Goal: Check status: Check status

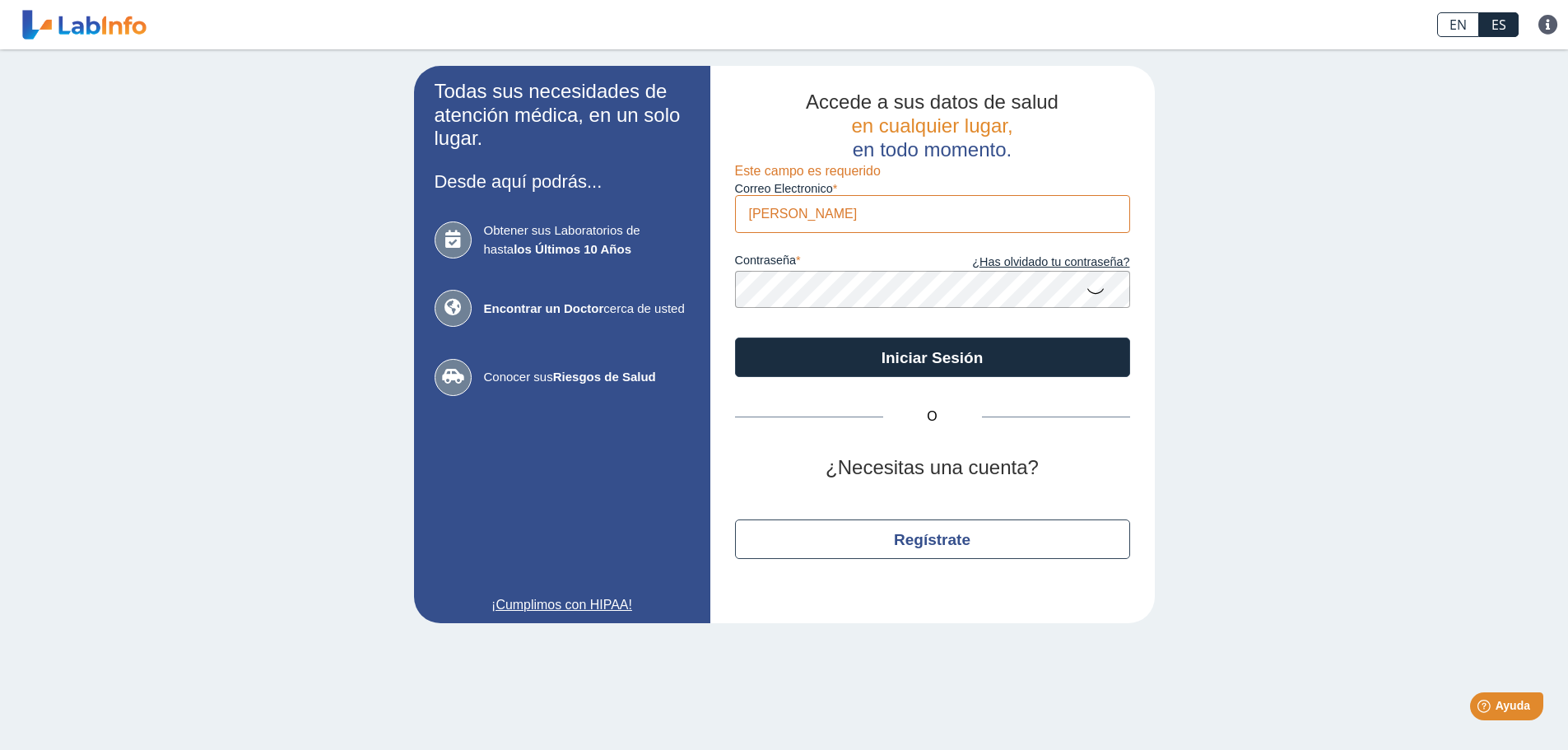
type input "[EMAIL_ADDRESS][DOMAIN_NAME]"
click at [735, 337] on button "Iniciar Sesión" at bounding box center [932, 357] width 395 height 40
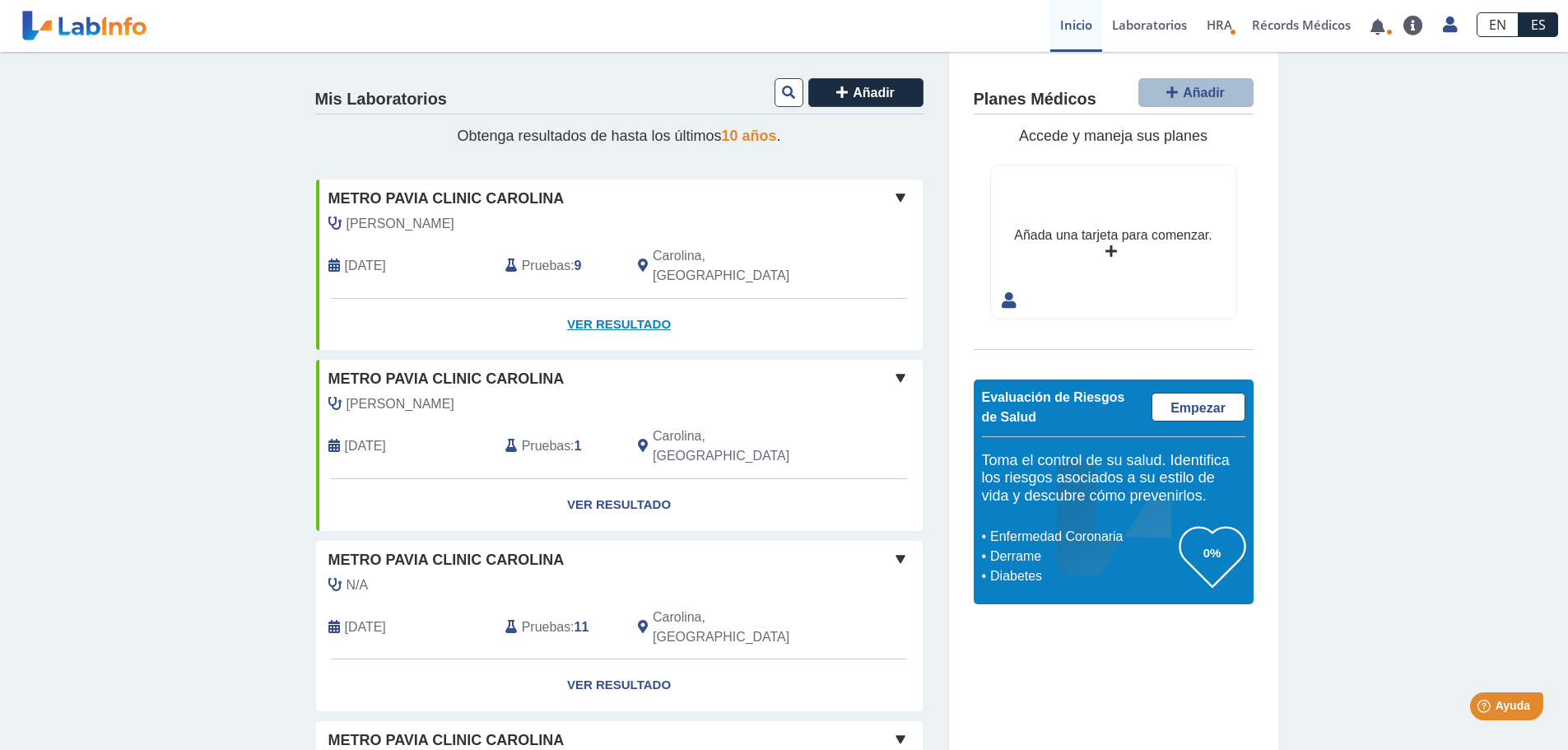
click at [608, 307] on link "Ver Resultado" at bounding box center [619, 325] width 607 height 52
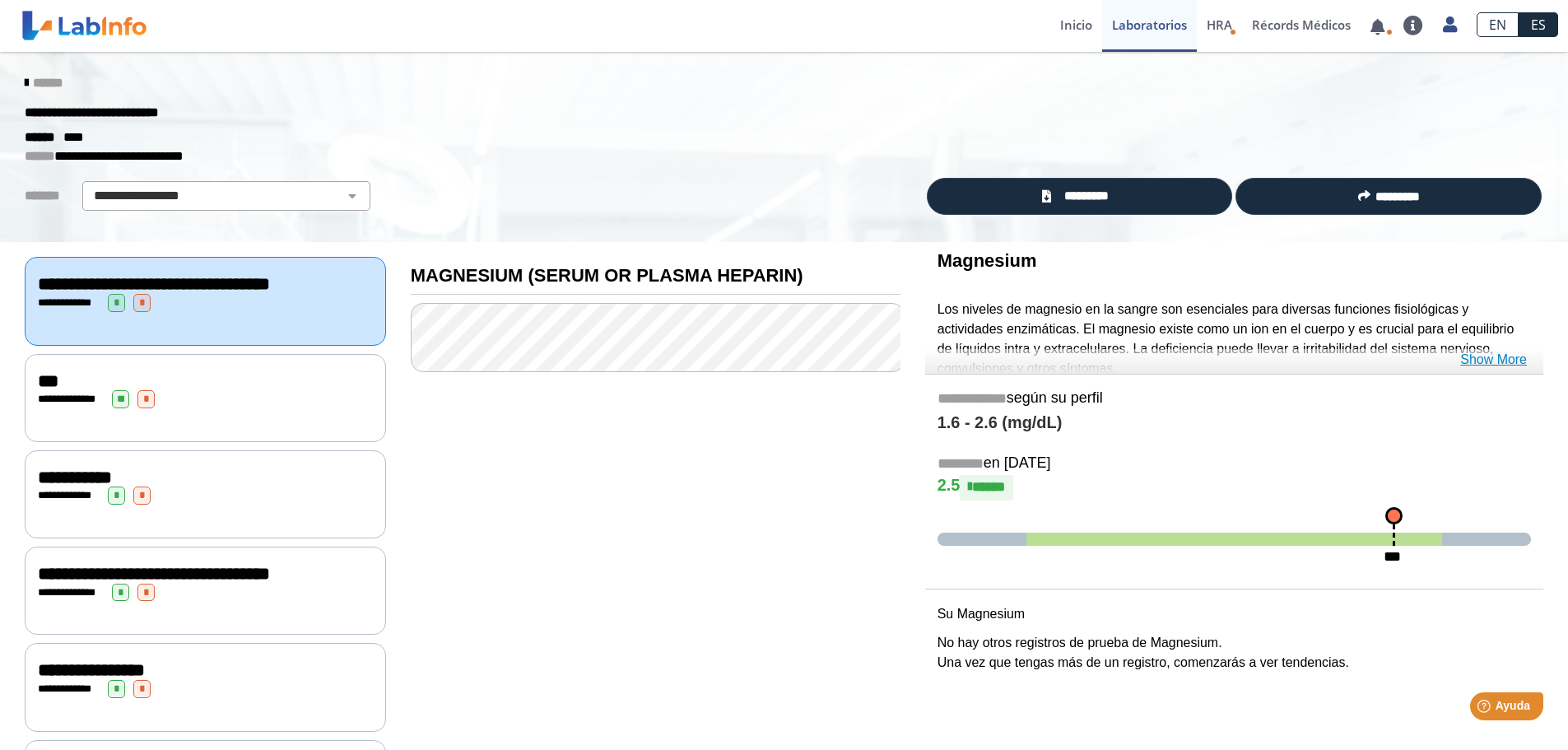
click at [1502, 362] on link "Show More" at bounding box center [1494, 359] width 67 height 20
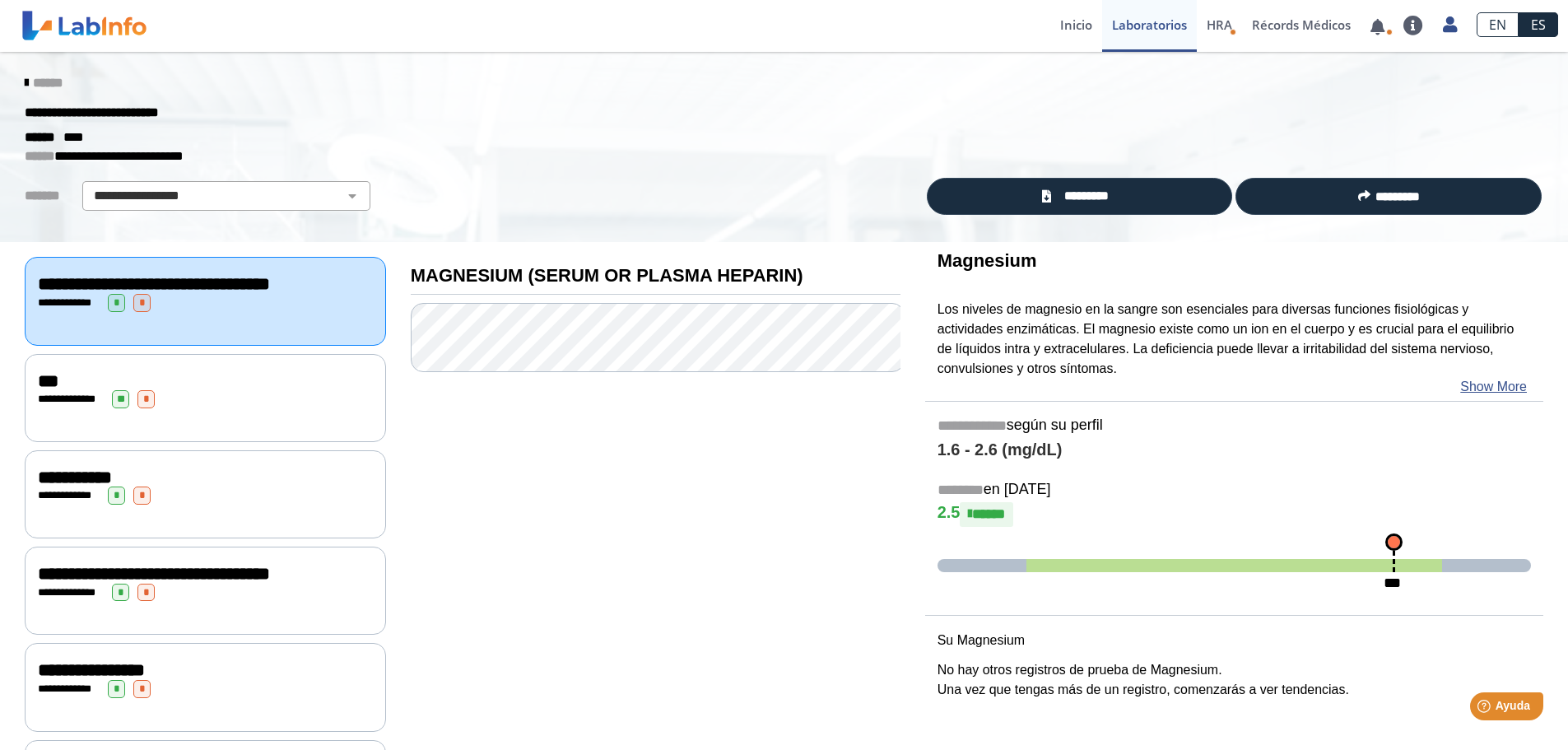
click at [205, 408] on div "**********" at bounding box center [205, 399] width 336 height 18
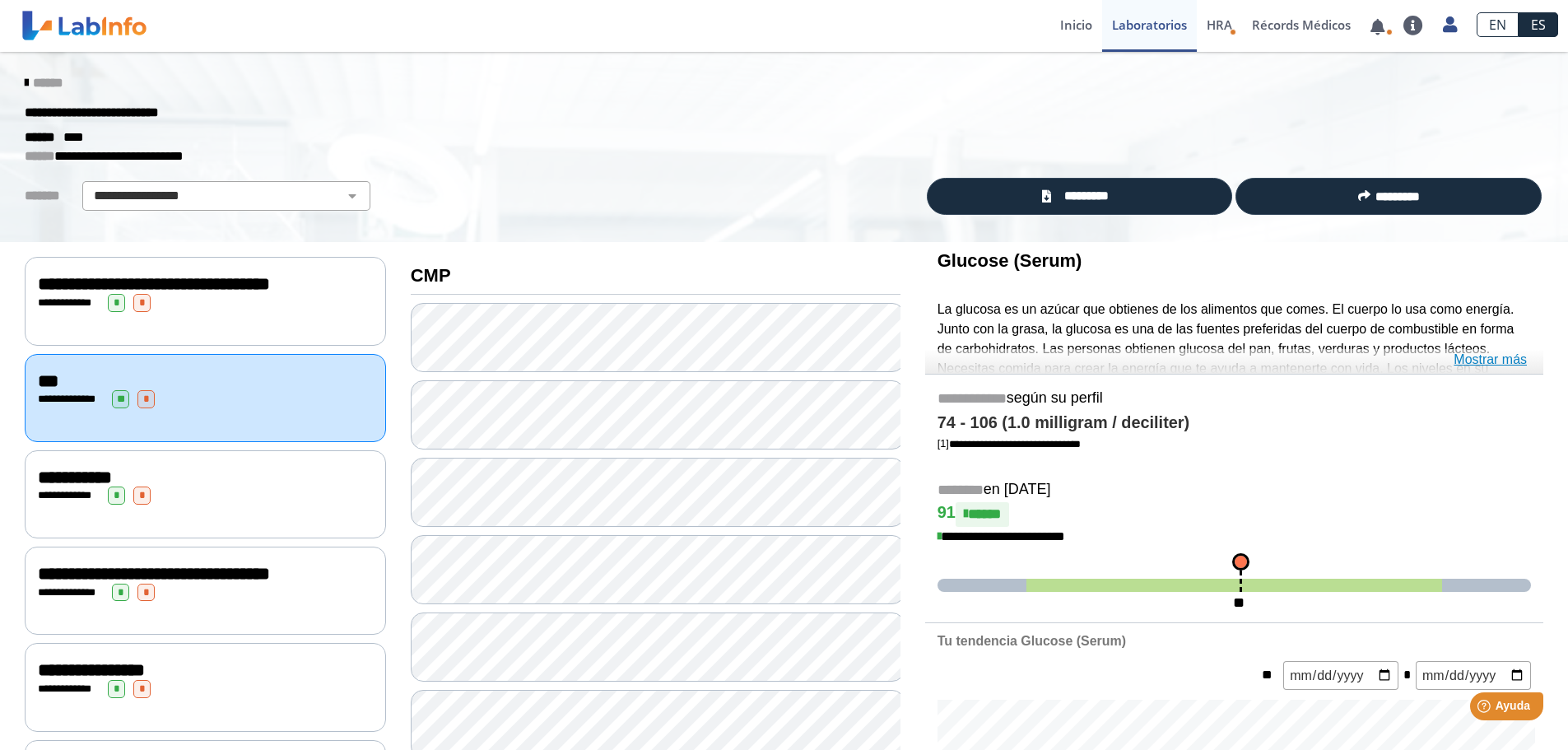
click at [1476, 361] on link "Mostrar más" at bounding box center [1490, 359] width 73 height 20
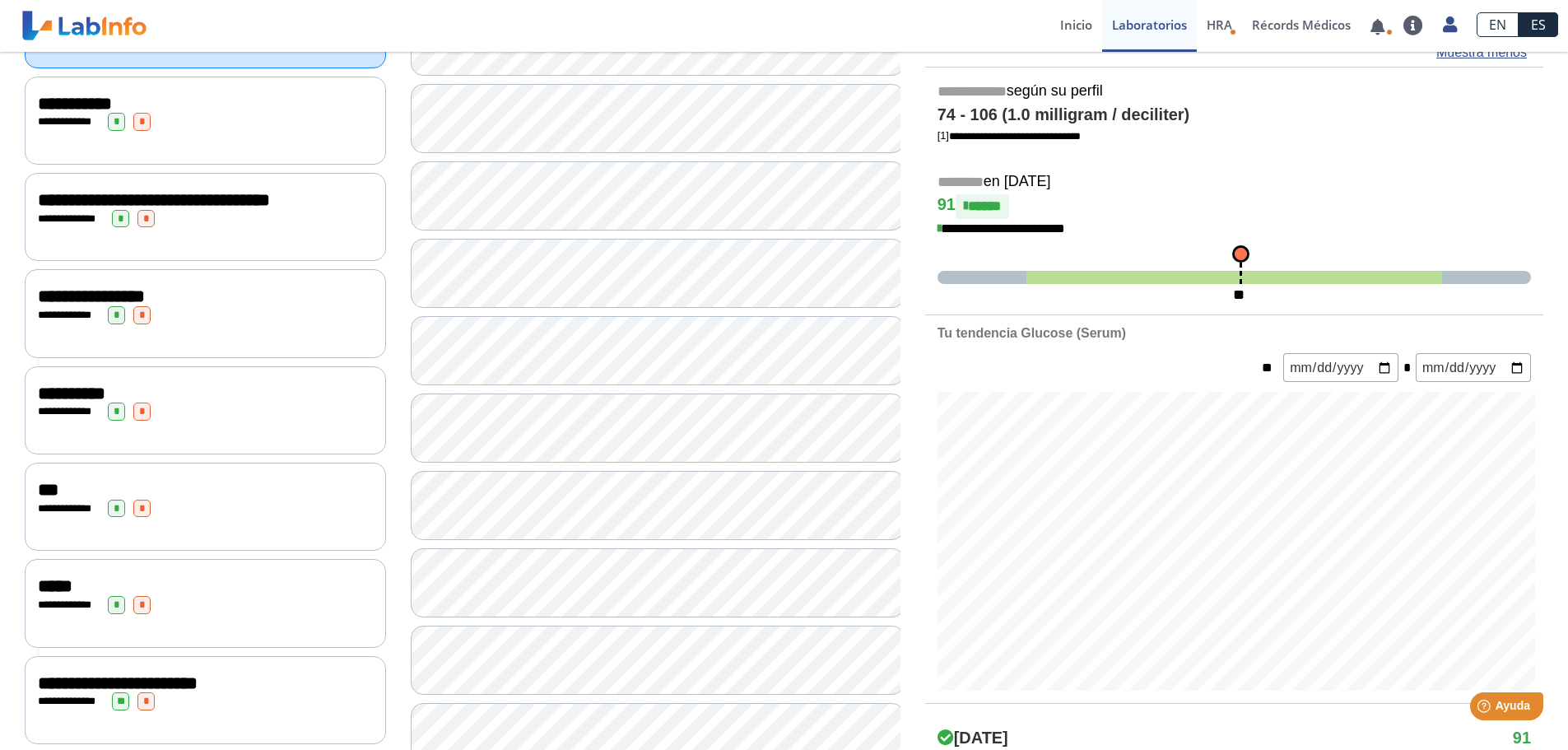
scroll to position [464, 0]
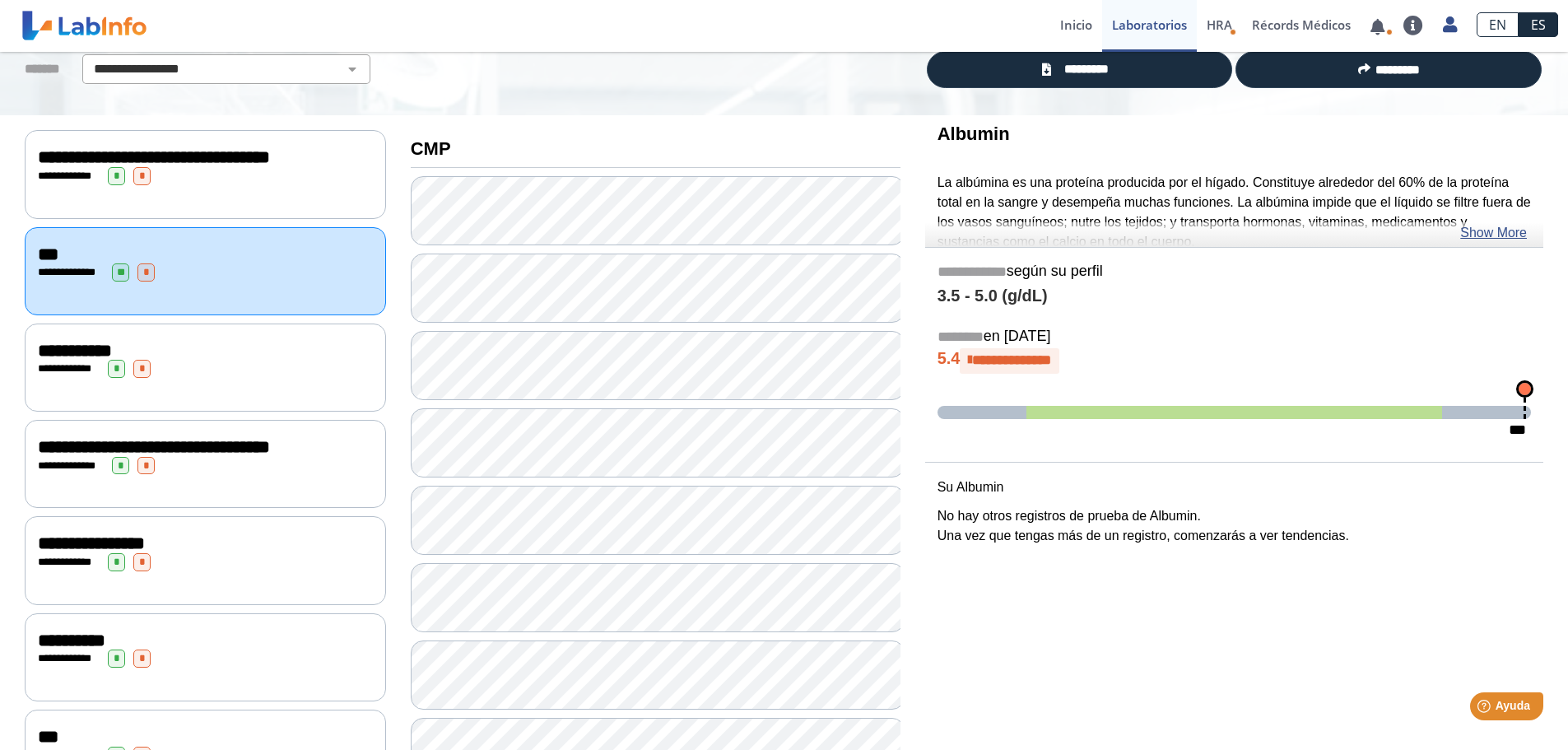
scroll to position [97, 0]
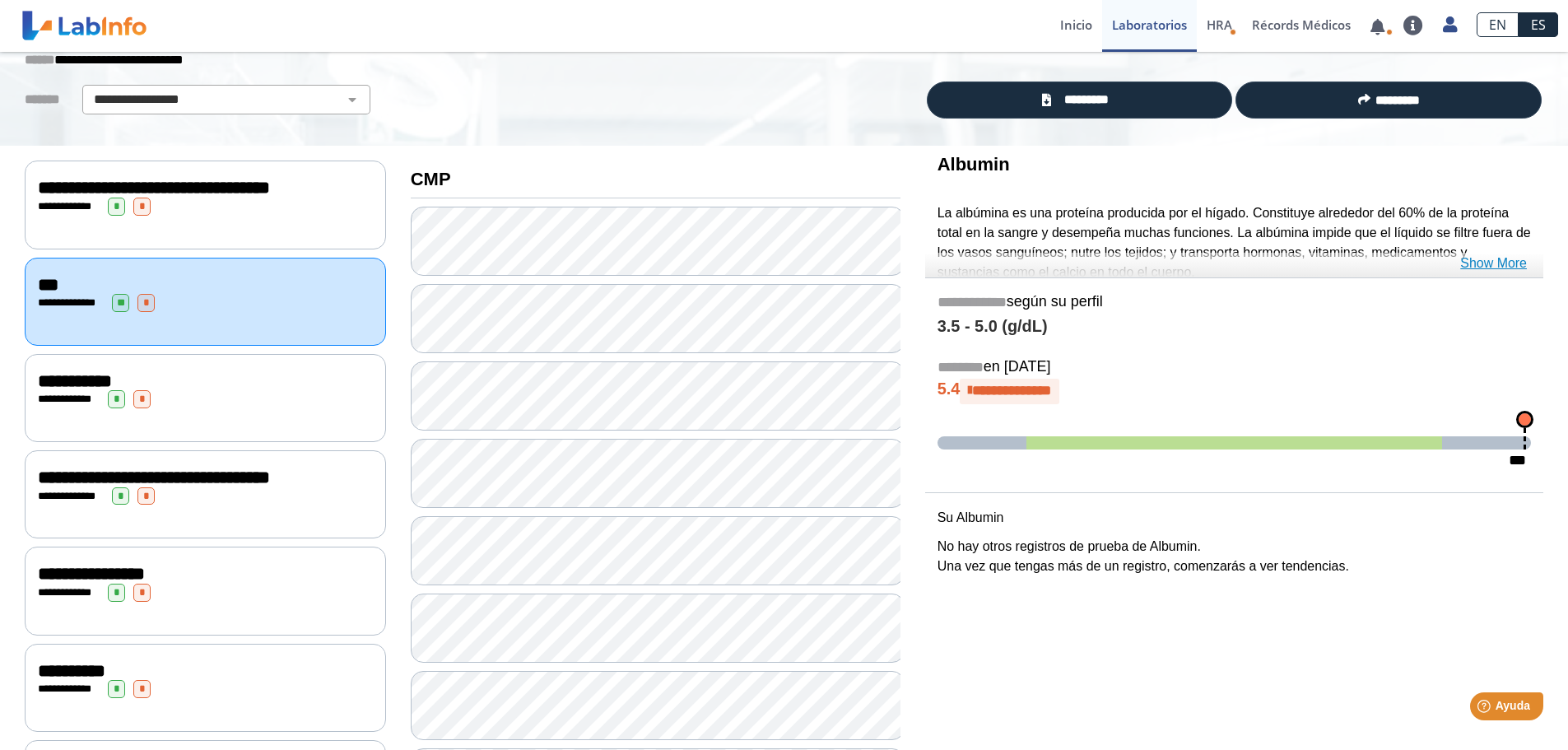
click at [1501, 266] on link "Show More" at bounding box center [1494, 263] width 67 height 20
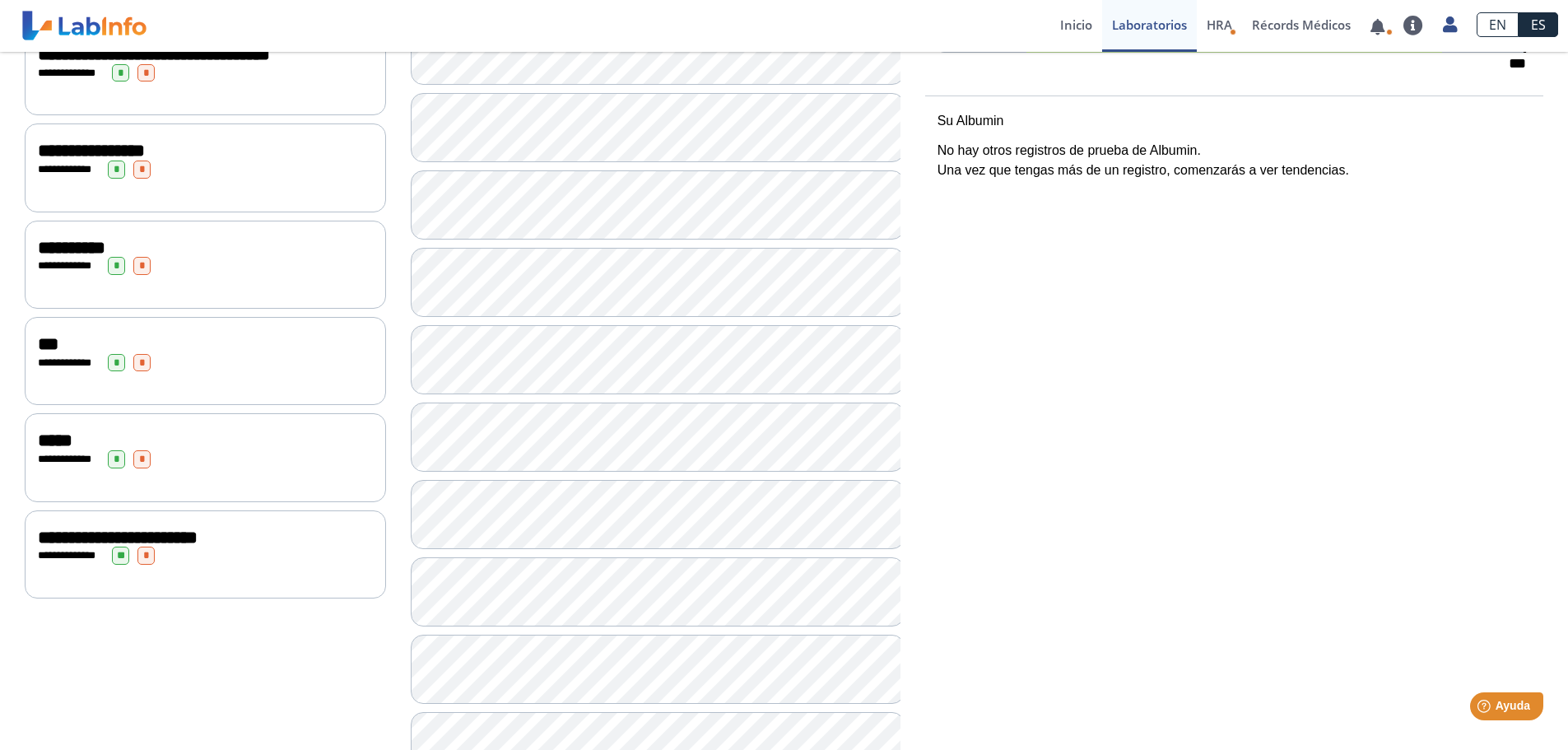
scroll to position [599, 0]
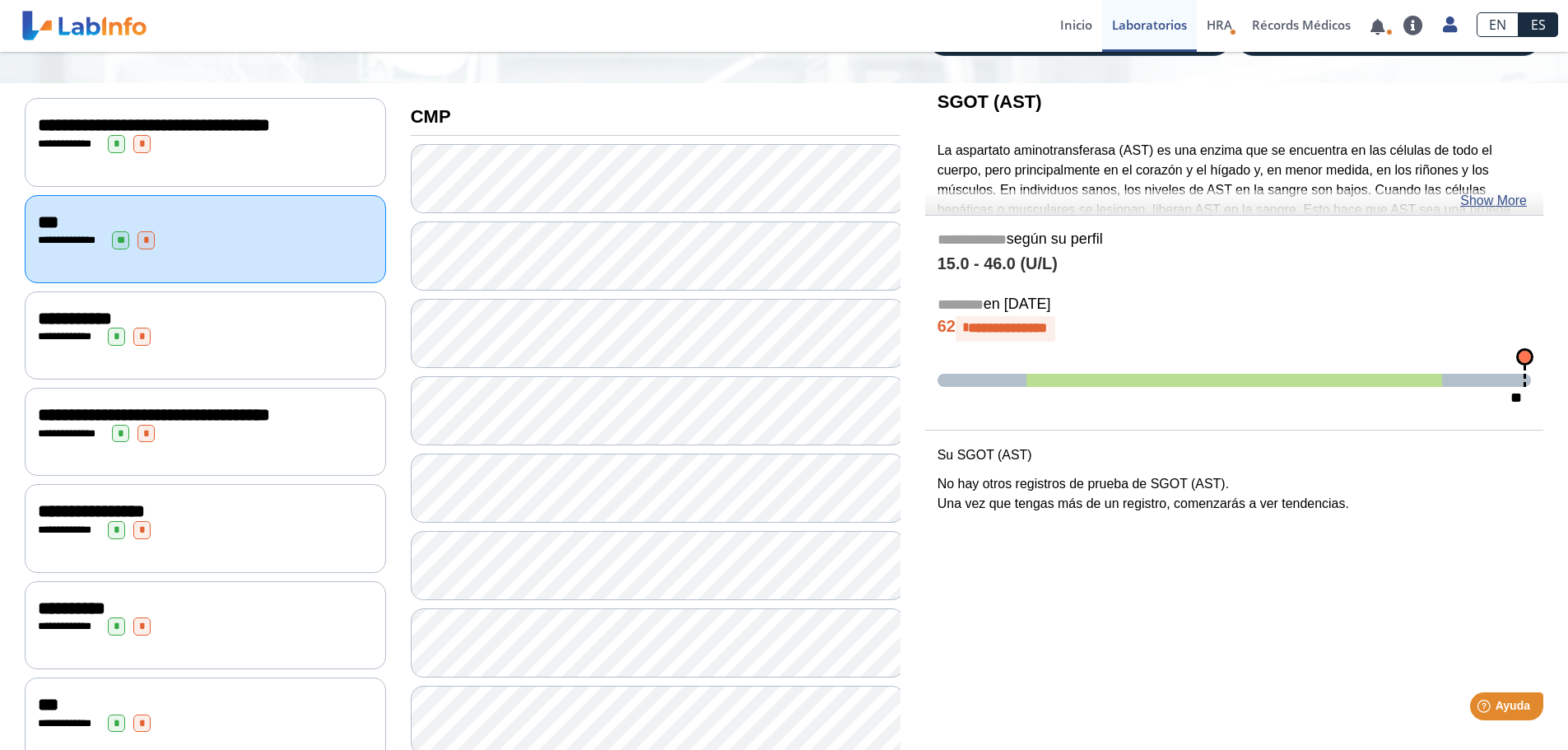
scroll to position [95, 0]
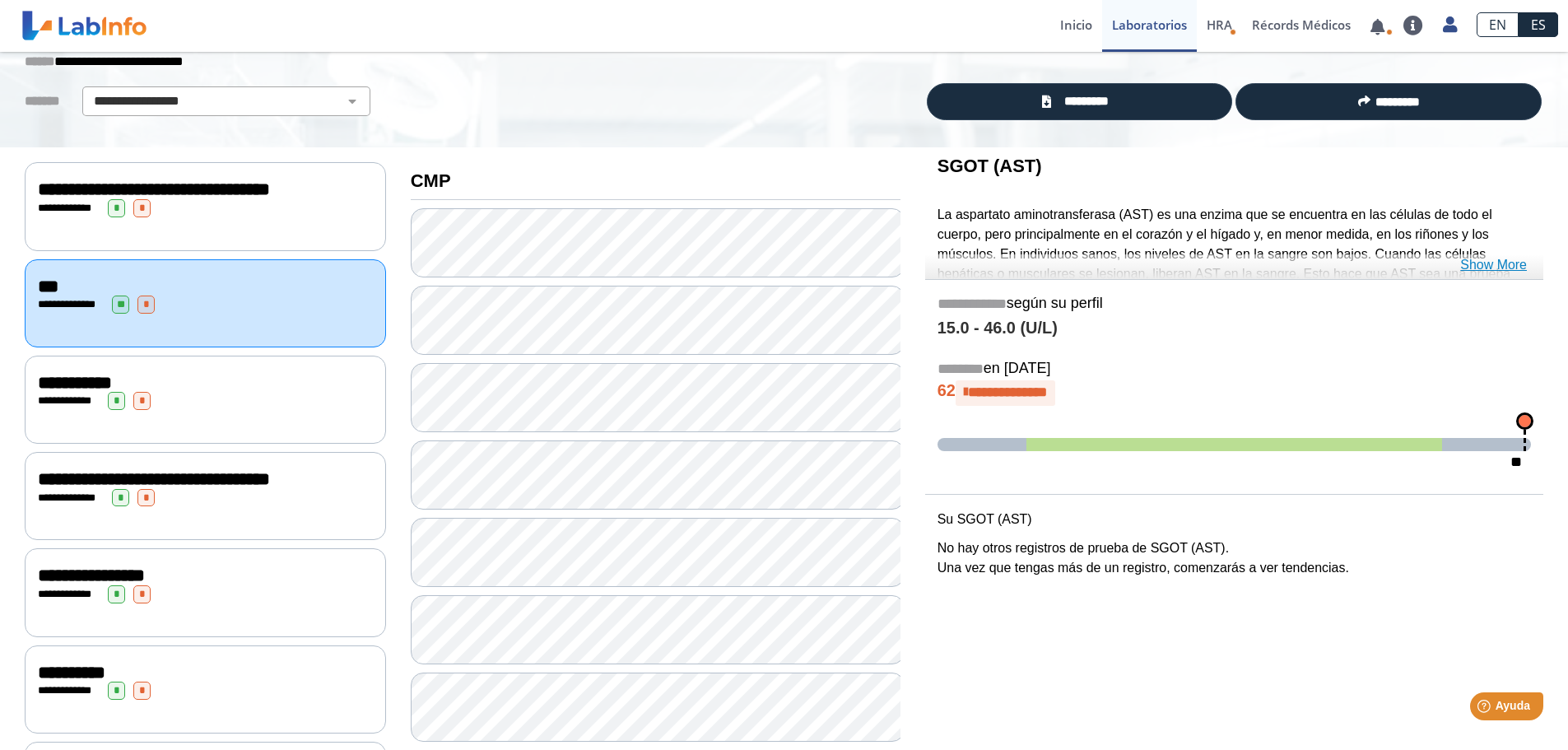
click at [1503, 268] on link "Show More" at bounding box center [1494, 265] width 67 height 20
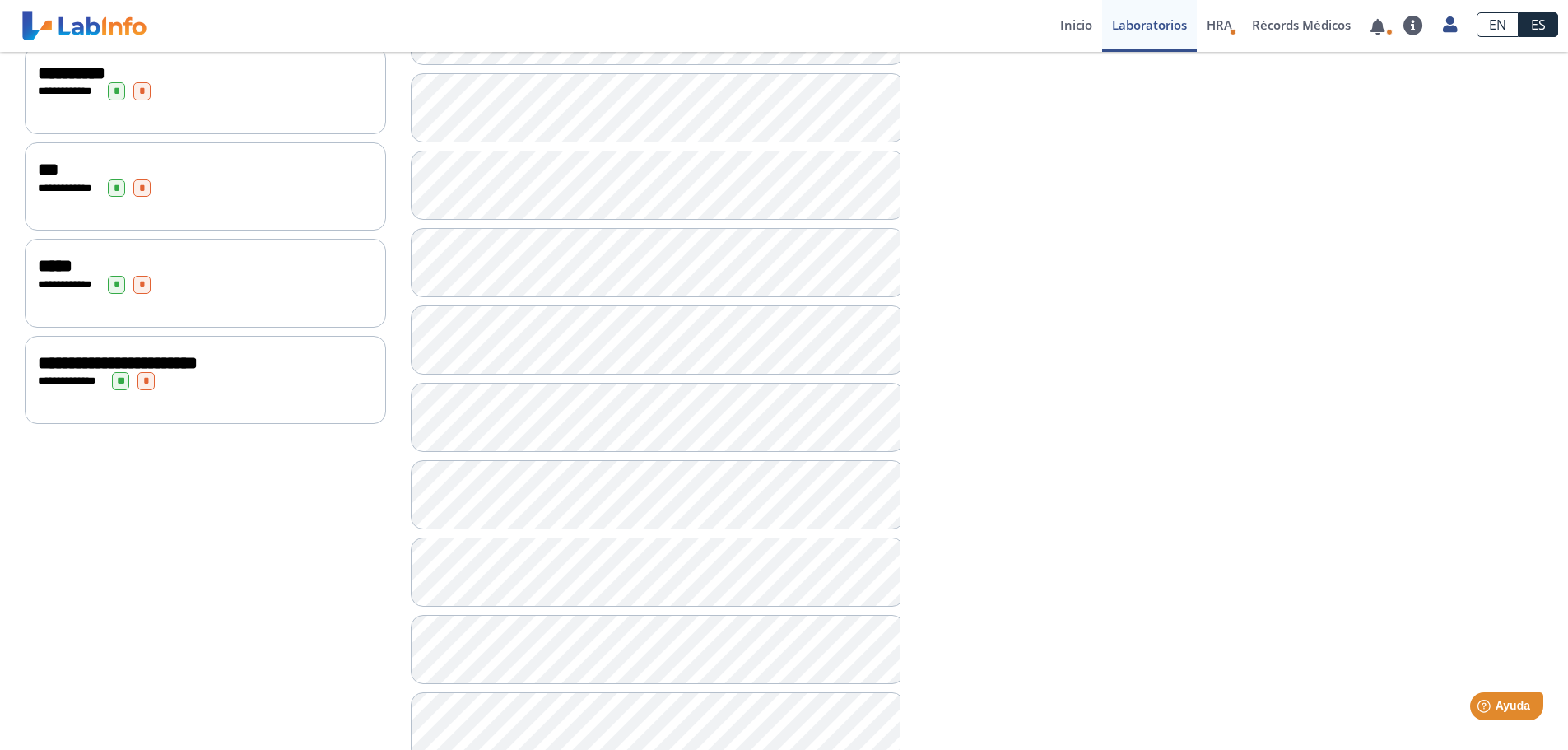
scroll to position [760, 0]
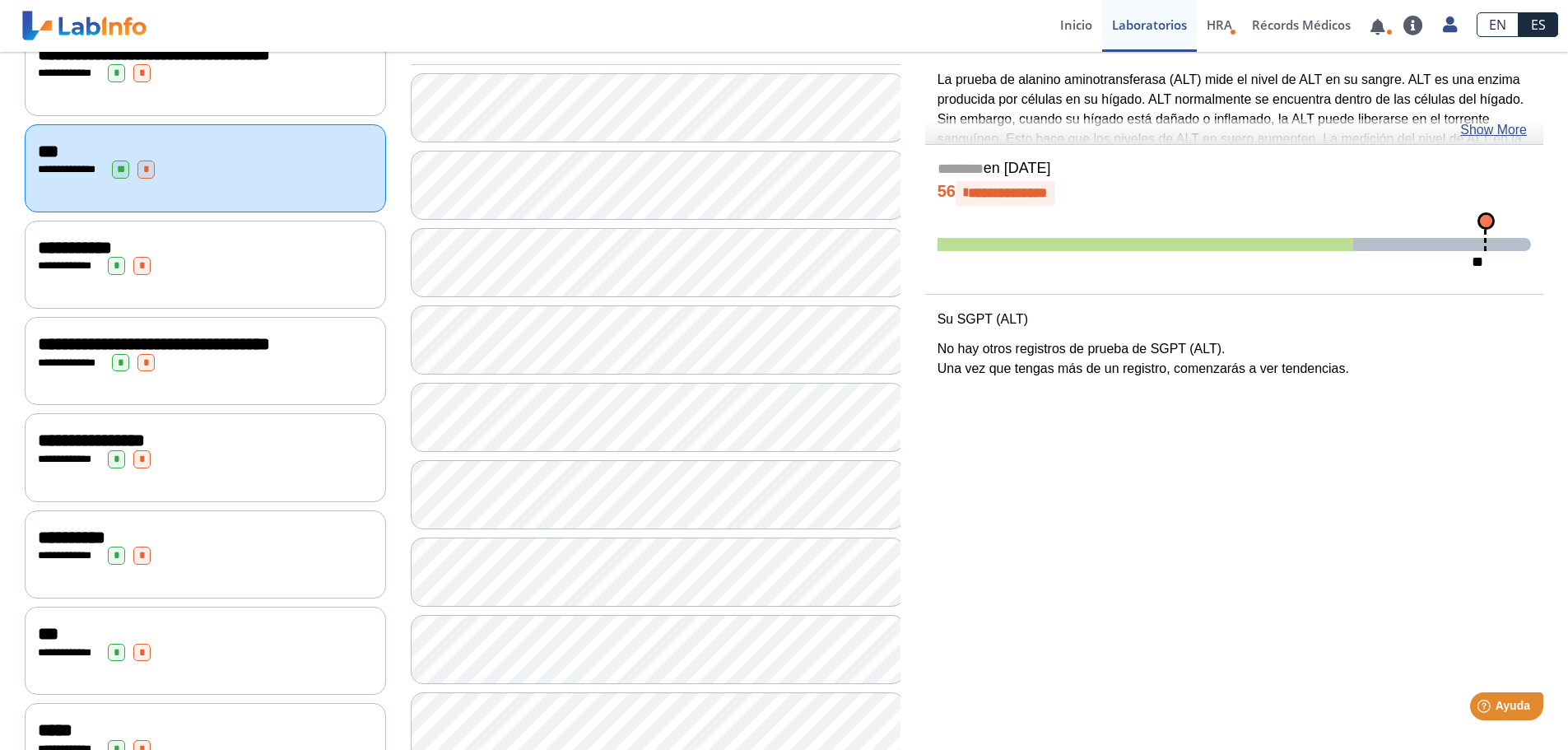
scroll to position [24, 0]
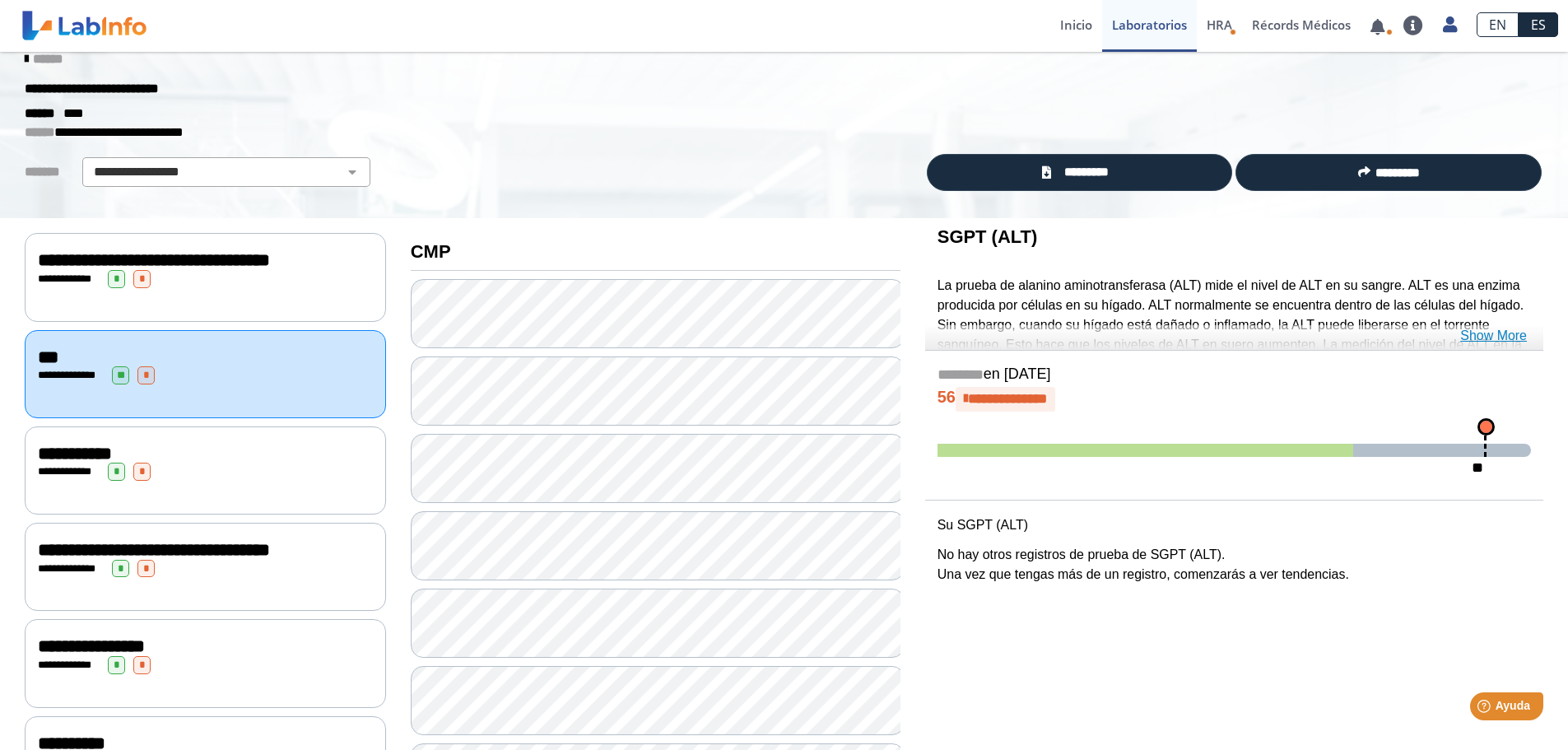
click at [1492, 336] on link "Show More" at bounding box center [1494, 336] width 67 height 20
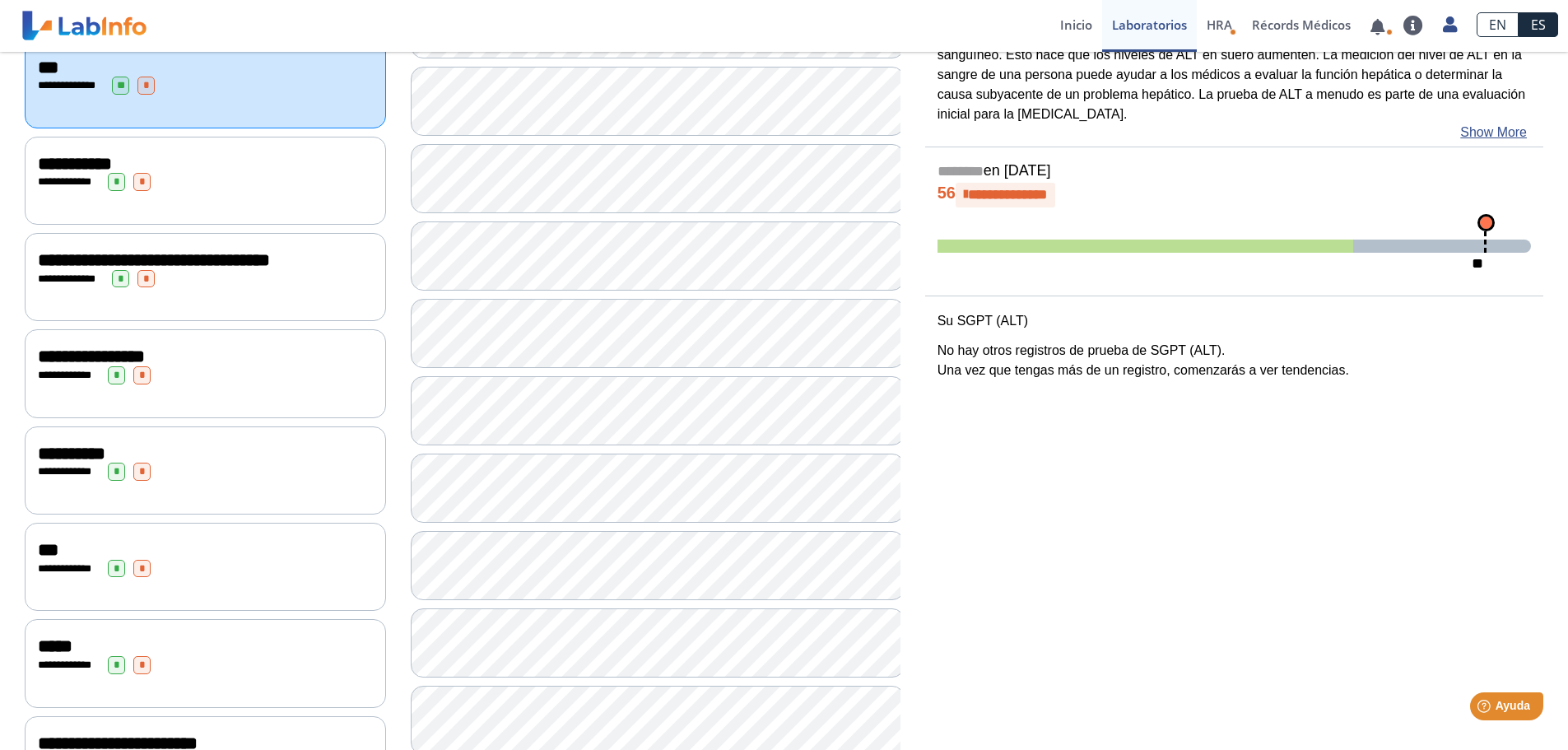
scroll to position [0, 0]
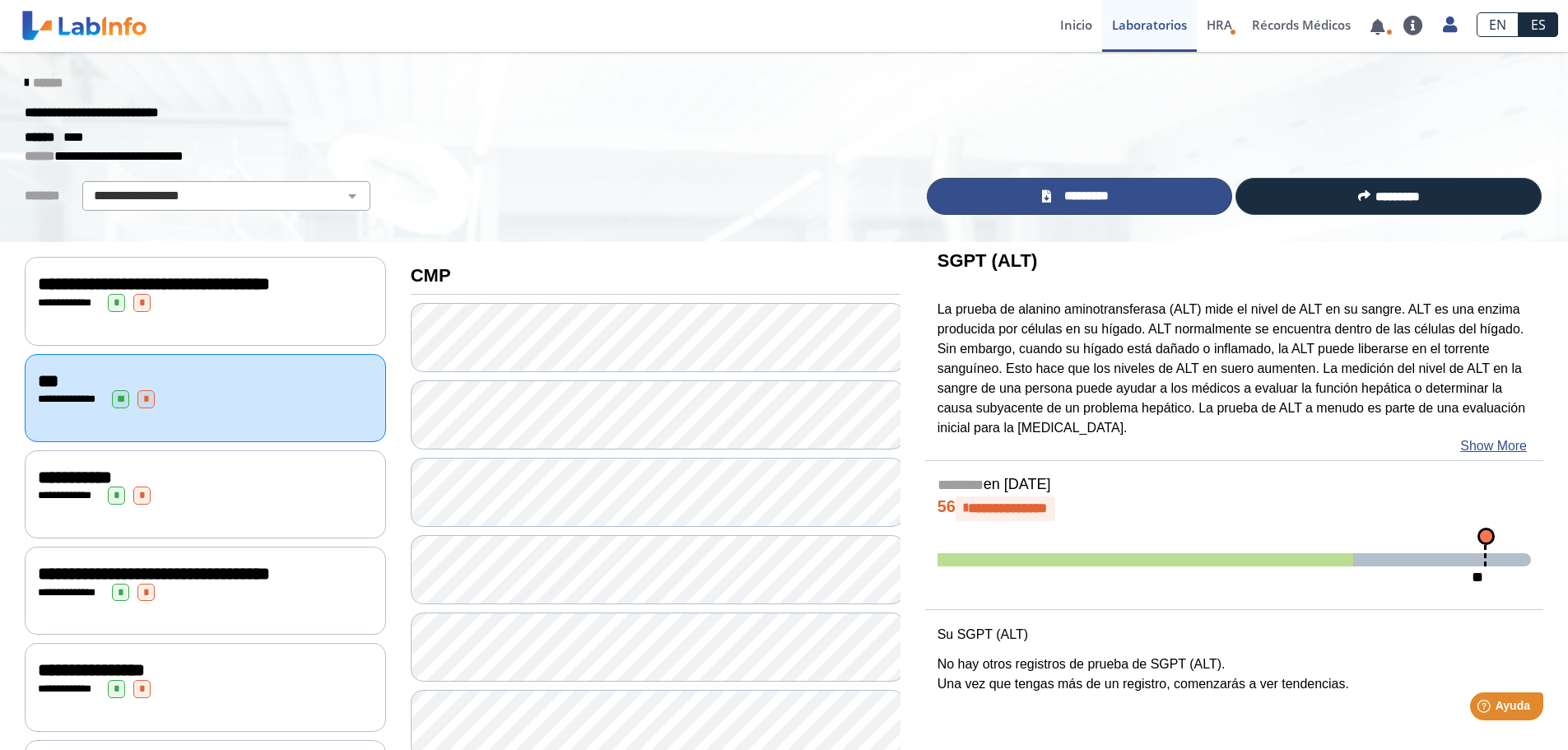
click at [1130, 201] on link "*********" at bounding box center [1080, 196] width 307 height 37
